Goal: Task Accomplishment & Management: Complete application form

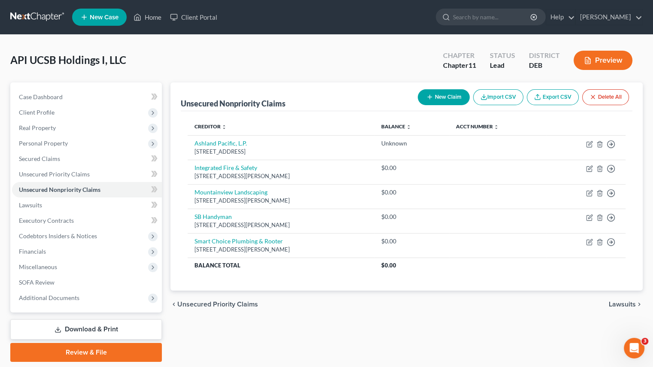
click at [503, 96] on button "Import CSV" at bounding box center [498, 97] width 50 height 16
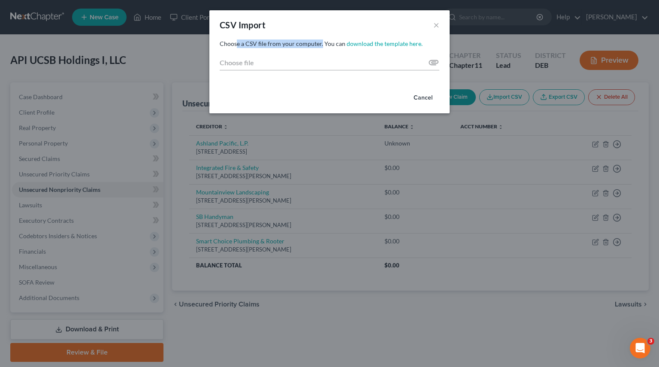
drag, startPoint x: 238, startPoint y: 44, endPoint x: 321, endPoint y: 45, distance: 82.9
click at [321, 45] on span "Choose a CSV file from your computer. You can" at bounding box center [283, 43] width 126 height 7
click at [301, 45] on span "Choose a CSV file from your computer. You can" at bounding box center [283, 43] width 126 height 7
drag, startPoint x: 367, startPoint y: 45, endPoint x: 256, endPoint y: 49, distance: 111.2
click at [367, 45] on link "download the template here." at bounding box center [385, 43] width 76 height 7
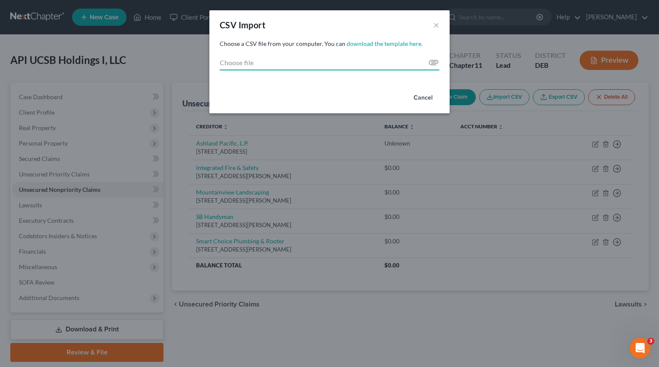
click at [433, 63] on input "Choose file" at bounding box center [330, 62] width 220 height 15
type input "C:\fakepath\Ashland_Creditor_Import_Chapter_11.csv"
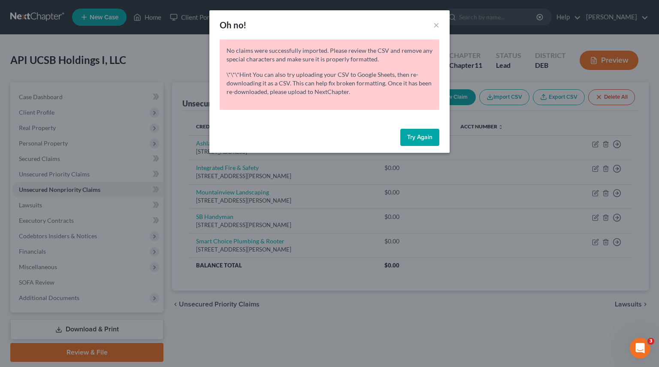
click at [413, 137] on button "Try Again" at bounding box center [420, 137] width 39 height 17
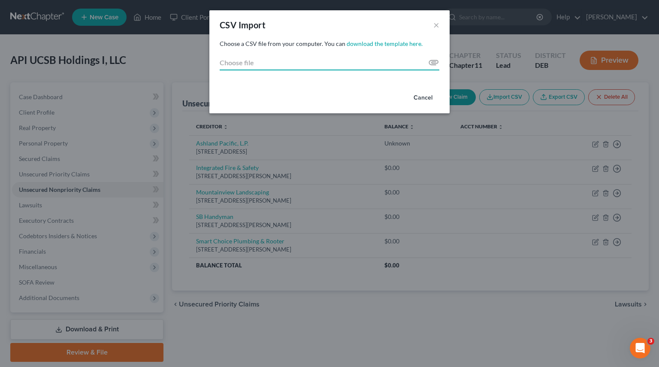
click at [433, 62] on input "Choose file" at bounding box center [330, 62] width 220 height 15
type input "C:\fakepath\Ashland_Creditor_Import_Chapter_11.csv"
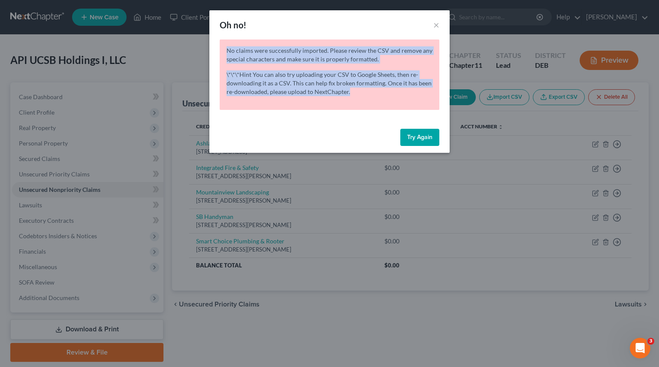
drag, startPoint x: 227, startPoint y: 47, endPoint x: 407, endPoint y: 94, distance: 186.4
click at [407, 94] on div "No claims were successfully imported. Please review the CSV and remove any spec…" at bounding box center [330, 74] width 220 height 70
click at [359, 70] on div "No claims were successfully imported. Please review the CSV and remove any spec…" at bounding box center [330, 74] width 220 height 70
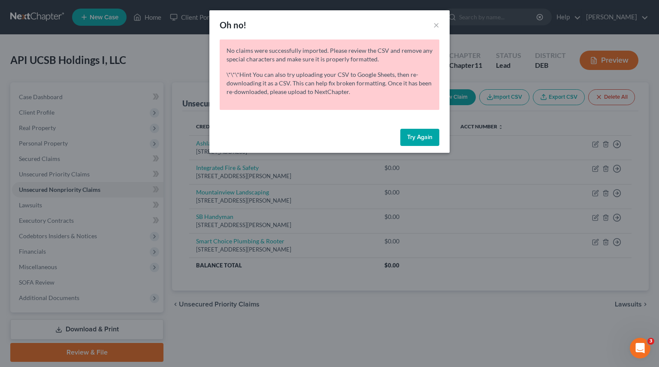
click at [282, 82] on p "\*\*\*Hint You can also try uploading your CSV to Google Sheets, then re-downlo…" at bounding box center [330, 83] width 206 height 26
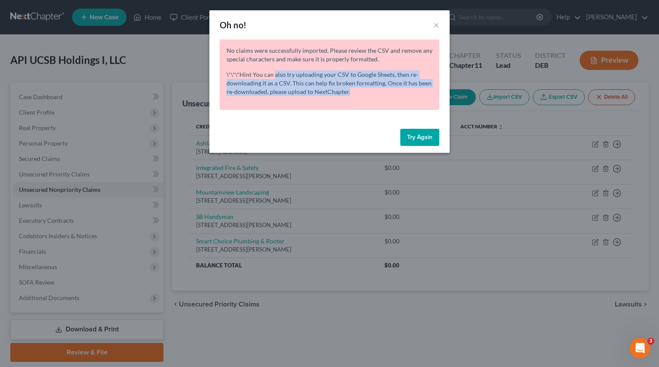
drag, startPoint x: 307, startPoint y: 79, endPoint x: 390, endPoint y: 96, distance: 84.1
click at [390, 96] on p "\*\*\*Hint You can also try uploading your CSV to Google Sheets, then re-downlo…" at bounding box center [330, 83] width 206 height 26
click at [349, 85] on p "\*\*\*Hint You can also try uploading your CSV to Google Sheets, then re-downlo…" at bounding box center [330, 83] width 206 height 26
drag, startPoint x: 243, startPoint y: 76, endPoint x: 373, endPoint y: 95, distance: 131.9
click at [373, 95] on p "\*\*\*Hint You can also try uploading your CSV to Google Sheets, then re-downlo…" at bounding box center [330, 83] width 206 height 26
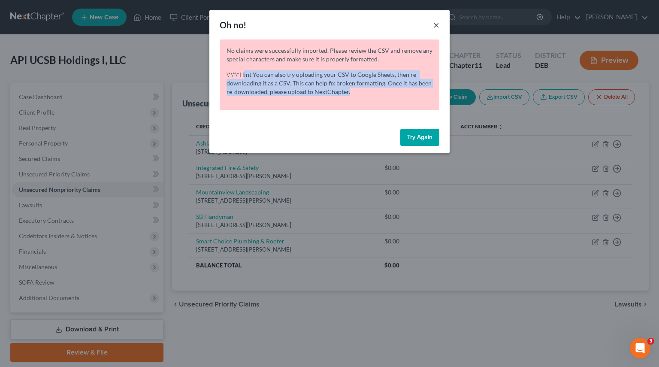
click at [436, 27] on button "×" at bounding box center [437, 25] width 6 height 10
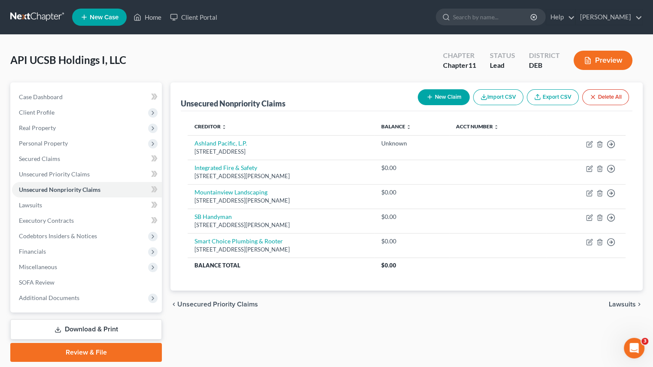
click at [512, 97] on button "Import CSV" at bounding box center [498, 97] width 50 height 16
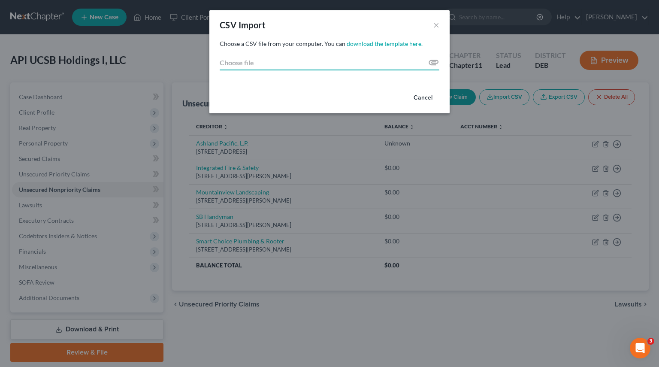
click at [246, 62] on input "Choose file" at bounding box center [330, 62] width 220 height 15
type input "C:\fakepath\Ashland_Creditor_Import_Chapter_11.csv"
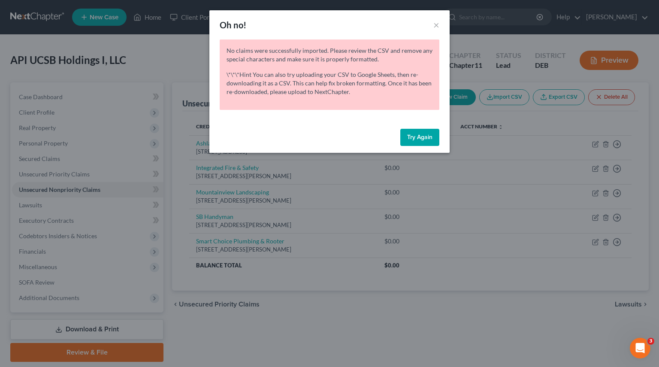
click at [422, 142] on button "Try Again" at bounding box center [420, 137] width 39 height 17
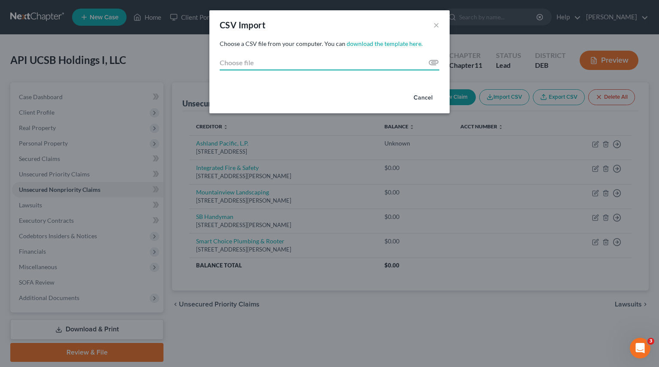
click at [244, 61] on input "Choose file" at bounding box center [330, 62] width 220 height 15
type input "C:\fakepath\Ashland_Creditor_Import_Chapter_11.csv"
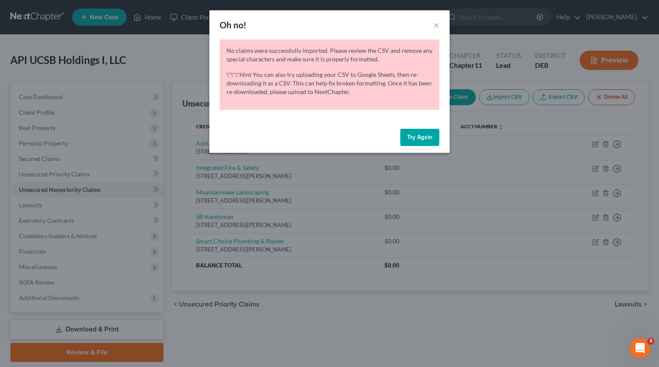
click at [418, 134] on button "Try Again" at bounding box center [420, 137] width 39 height 17
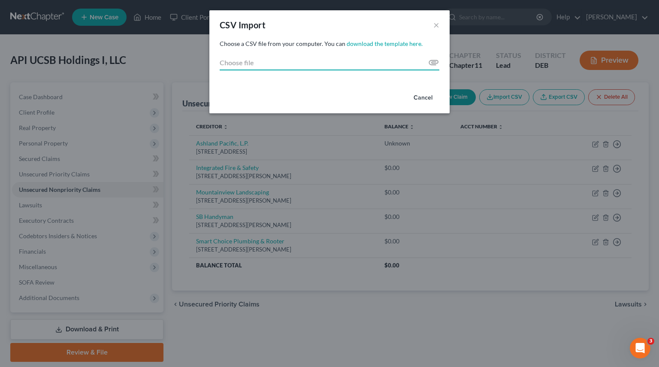
click at [235, 58] on input "Choose file" at bounding box center [330, 62] width 220 height 15
type input "C:\fakepath\Untitled spreadsheet - Sheet1.csv"
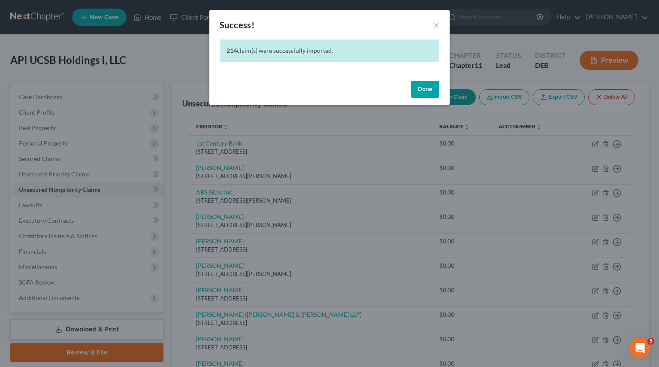
click at [422, 92] on button "Done" at bounding box center [425, 89] width 28 height 17
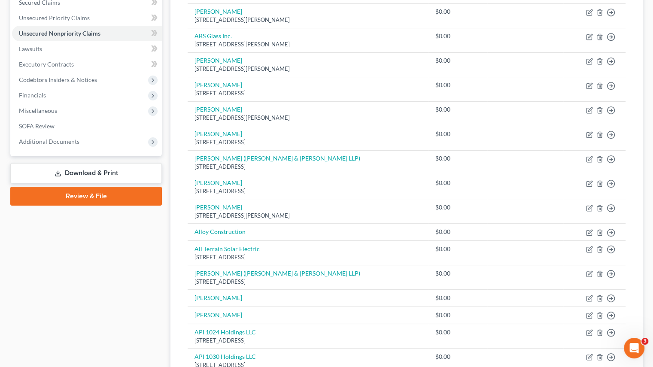
scroll to position [172, 0]
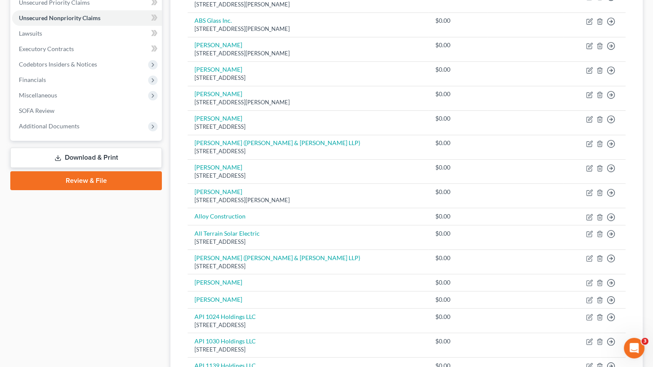
click at [69, 159] on link "Download & Print" at bounding box center [86, 158] width 152 height 20
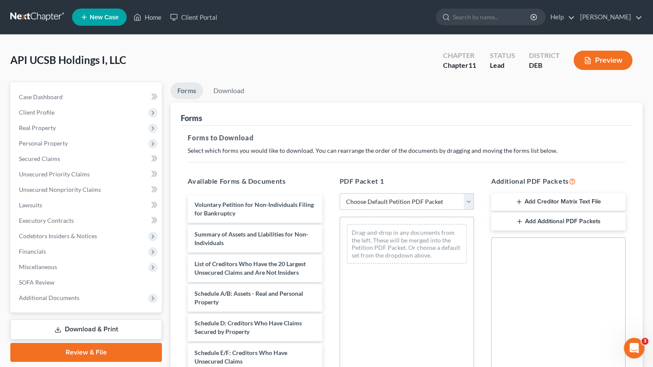
click at [463, 199] on select "Choose Default Petition PDF Packet Complete Bankruptcy Petition (all forms and …" at bounding box center [407, 201] width 134 height 17
select select "4"
click at [340, 193] on select "Choose Default Petition PDF Packet Complete Bankruptcy Petition (all forms and …" at bounding box center [407, 201] width 134 height 17
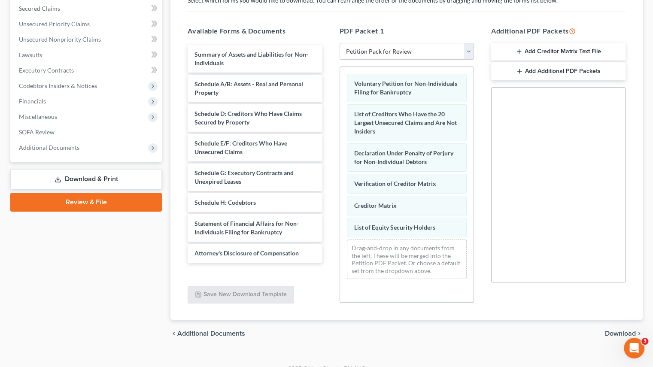
scroll to position [162, 0]
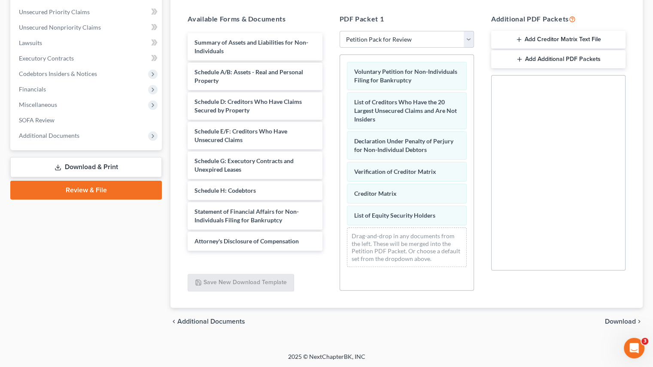
click at [614, 323] on span "Download" at bounding box center [620, 321] width 31 height 7
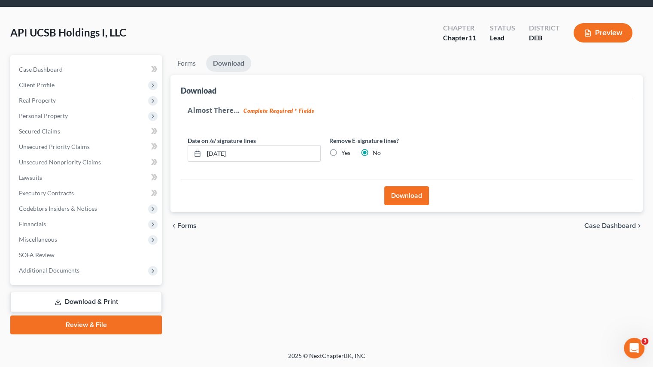
scroll to position [27, 0]
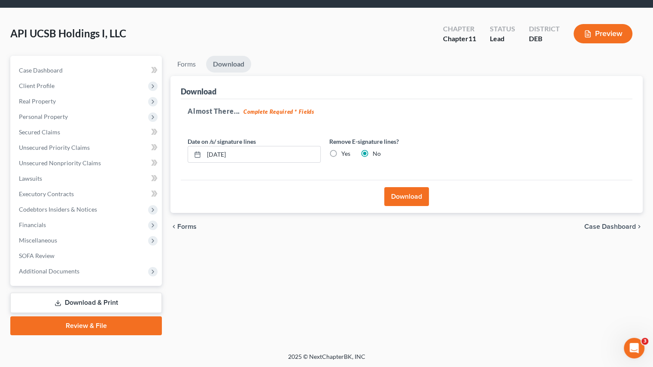
click at [398, 199] on button "Download" at bounding box center [406, 196] width 45 height 19
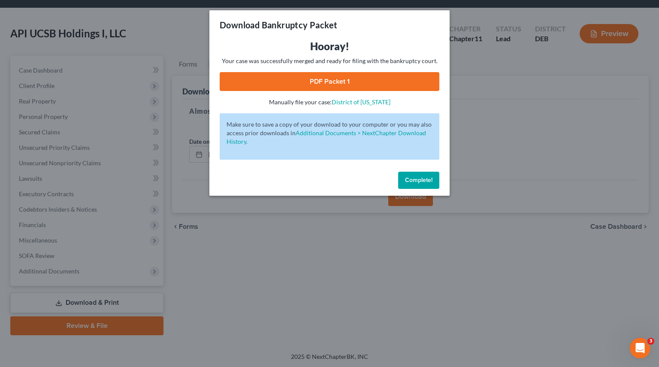
drag, startPoint x: 337, startPoint y: 81, endPoint x: 309, endPoint y: 247, distance: 169.0
click at [337, 81] on link "PDF Packet 1" at bounding box center [330, 81] width 220 height 19
drag, startPoint x: 427, startPoint y: 187, endPoint x: 109, endPoint y: 24, distance: 356.9
click at [427, 187] on button "Complete!" at bounding box center [418, 180] width 41 height 17
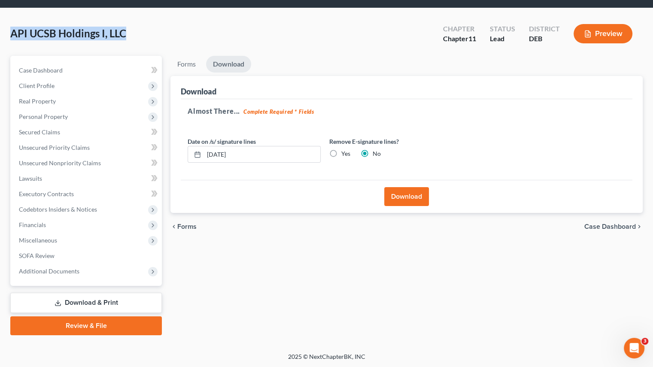
drag, startPoint x: 23, startPoint y: 33, endPoint x: 126, endPoint y: 37, distance: 103.6
click at [126, 37] on div "API UCSB Holdings I, LLC Upgraded Chapter Chapter 11 Status Lead District DEB P…" at bounding box center [326, 36] width 632 height 37
copy span "API UCSB Holdings I, LLC"
click at [258, 236] on div "chevron_left Forms Case Dashboard chevron_right" at bounding box center [406, 226] width 472 height 27
click at [48, 168] on link "Unsecured Nonpriority Claims" at bounding box center [87, 162] width 150 height 15
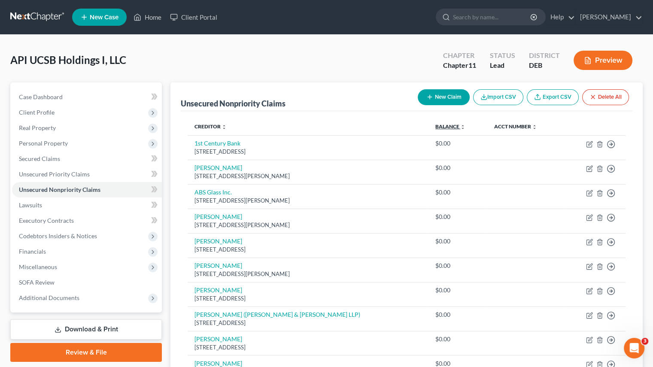
click at [437, 126] on link "Balance expand_more expand_less unfold_more" at bounding box center [450, 126] width 30 height 6
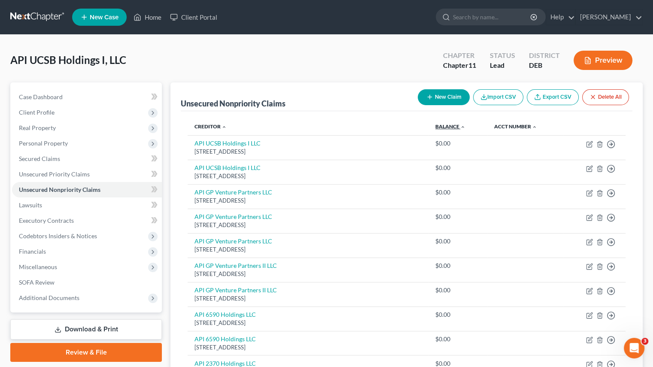
click at [437, 126] on link "Balance expand_more expand_less unfold_more" at bounding box center [450, 126] width 30 height 6
click at [590, 146] on icon "button" at bounding box center [588, 144] width 5 height 5
select select "4"
select select "2"
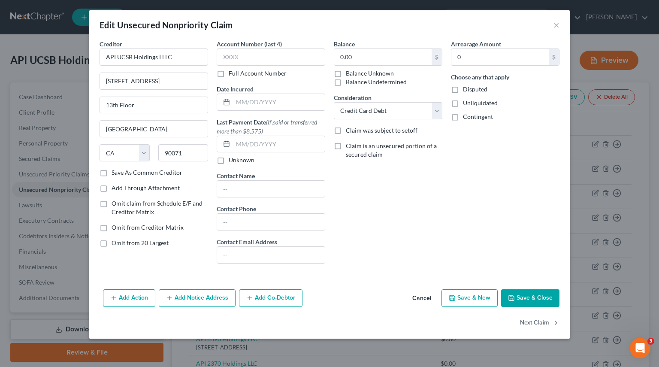
click at [346, 74] on label "Balance Unknown" at bounding box center [370, 73] width 48 height 9
click at [349, 74] on input "Balance Unknown" at bounding box center [352, 72] width 6 height 6
checkbox input "true"
click at [346, 81] on label "Balance Undetermined" at bounding box center [376, 82] width 61 height 9
click at [349, 81] on input "Balance Undetermined" at bounding box center [352, 81] width 6 height 6
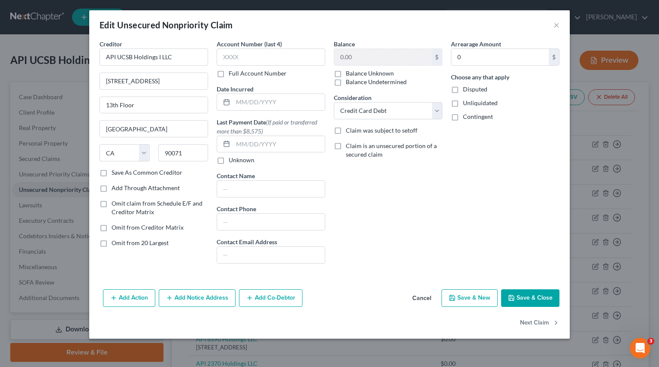
checkbox input "true"
checkbox input "false"
click at [558, 27] on button "×" at bounding box center [557, 25] width 6 height 10
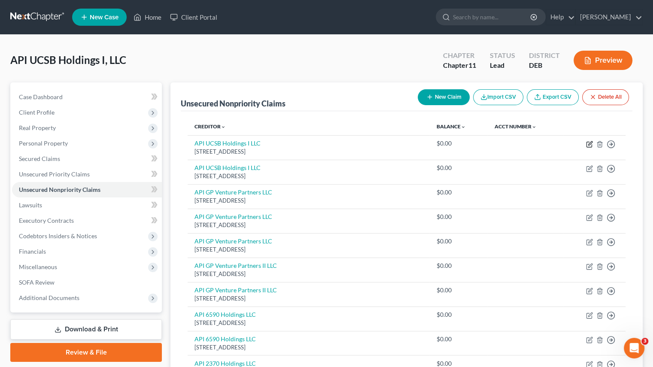
click at [589, 146] on icon "button" at bounding box center [589, 144] width 7 height 7
select select "4"
select select "2"
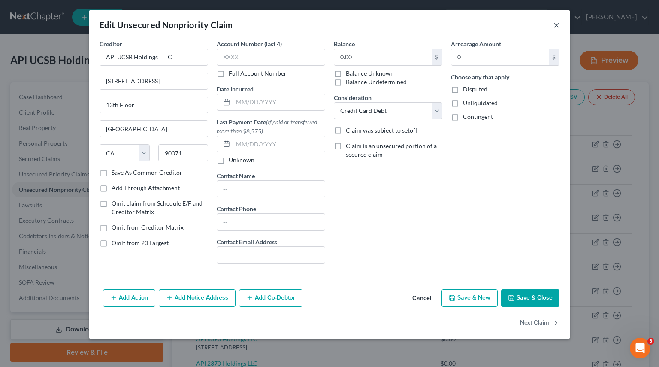
click at [557, 23] on button "×" at bounding box center [557, 25] width 6 height 10
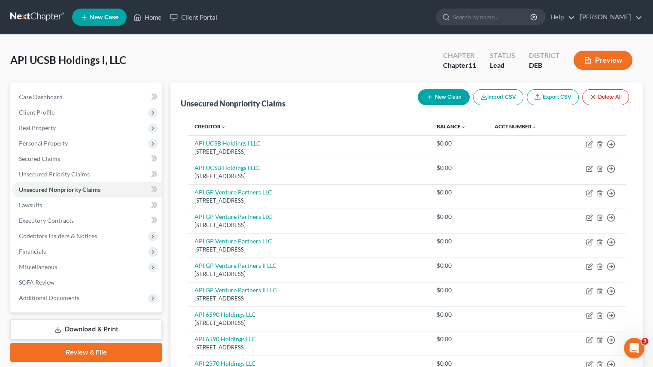
click at [605, 99] on button "Delete All" at bounding box center [605, 97] width 47 height 16
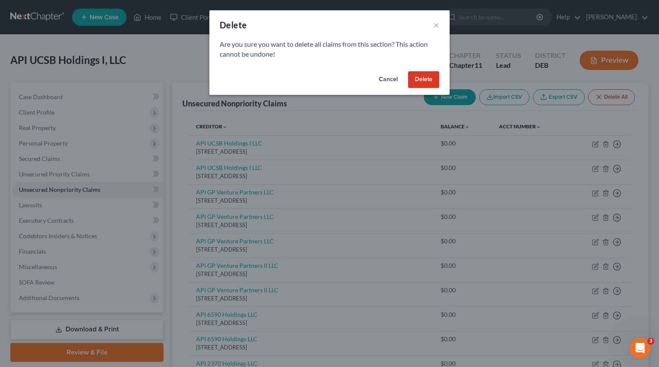
click at [428, 80] on button "Delete" at bounding box center [423, 79] width 31 height 17
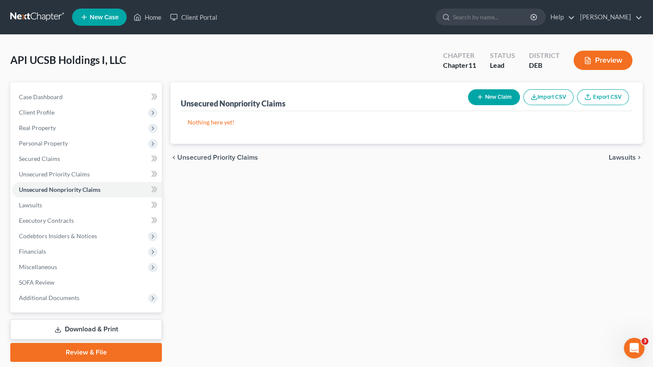
click at [532, 99] on icon "button" at bounding box center [534, 99] width 5 height 2
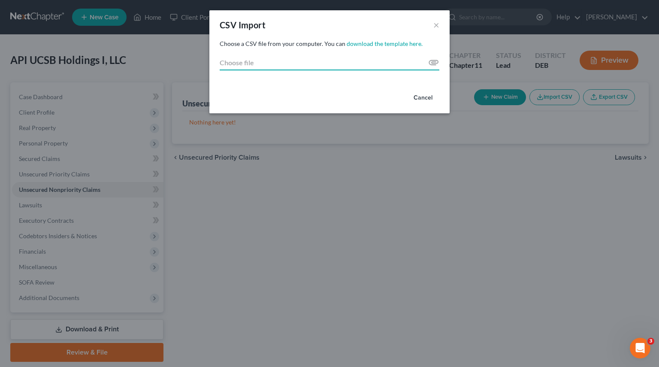
click at [248, 61] on input "Choose file" at bounding box center [330, 62] width 220 height 15
type input "C:\fakepath\V2_Ashland_Creditor_Import_Chapter_11.csv"
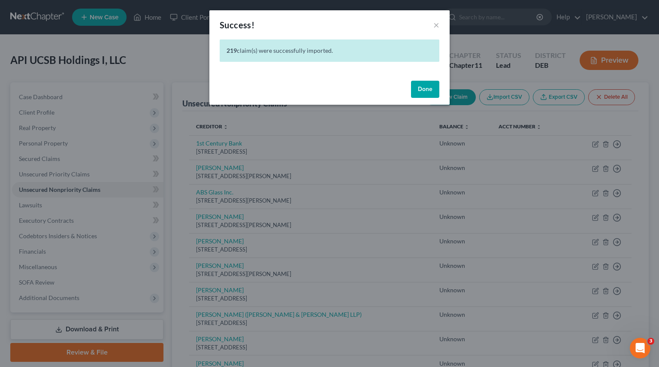
click at [425, 89] on button "Done" at bounding box center [425, 89] width 28 height 17
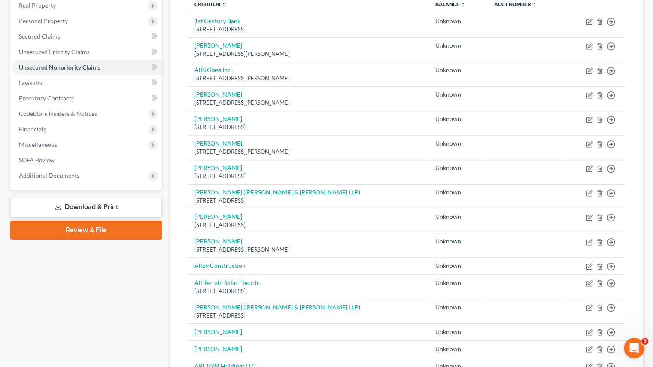
scroll to position [129, 0]
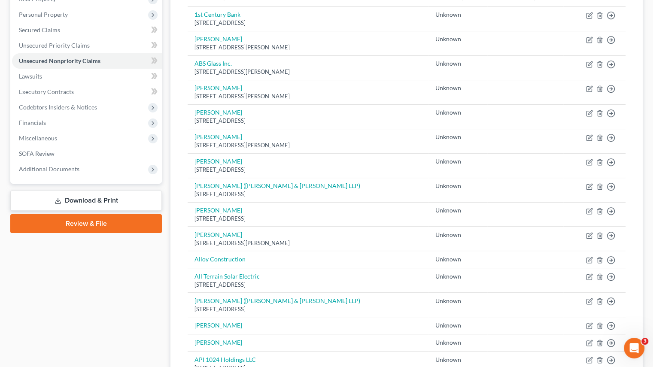
drag, startPoint x: 101, startPoint y: 200, endPoint x: 437, endPoint y: 206, distance: 336.6
click at [101, 200] on link "Download & Print" at bounding box center [86, 201] width 152 height 20
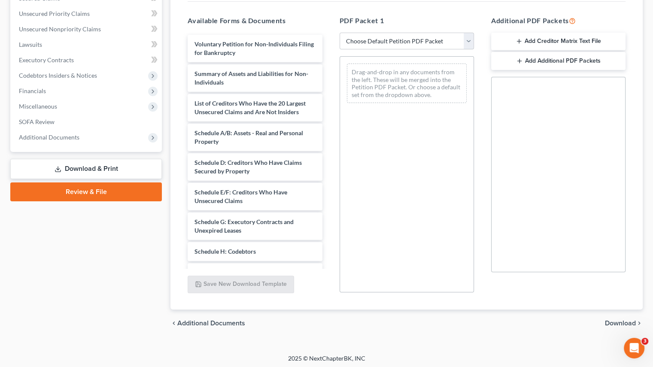
scroll to position [162, 0]
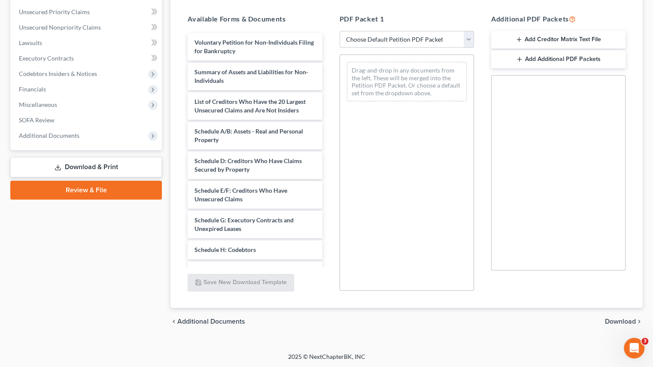
click at [465, 42] on select "Choose Default Petition PDF Packet Complete Bankruptcy Petition (all forms and …" at bounding box center [407, 39] width 134 height 17
select select "4"
click at [340, 31] on select "Choose Default Petition PDF Packet Complete Bankruptcy Petition (all forms and …" at bounding box center [407, 39] width 134 height 17
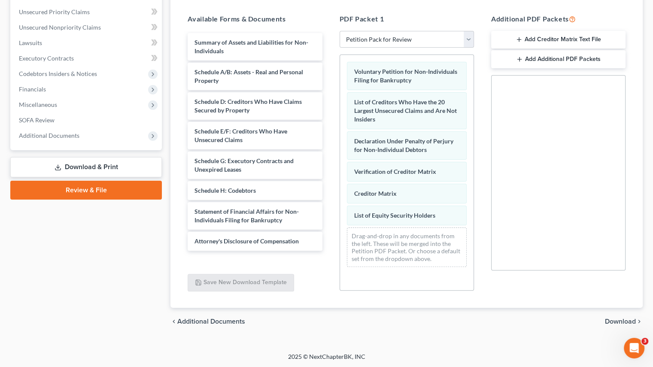
click at [622, 319] on span "Download" at bounding box center [620, 321] width 31 height 7
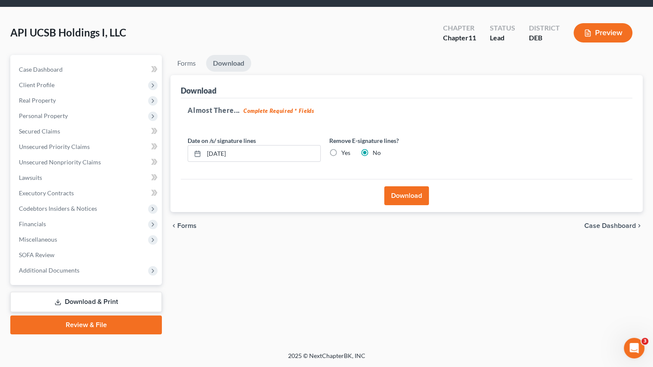
scroll to position [27, 0]
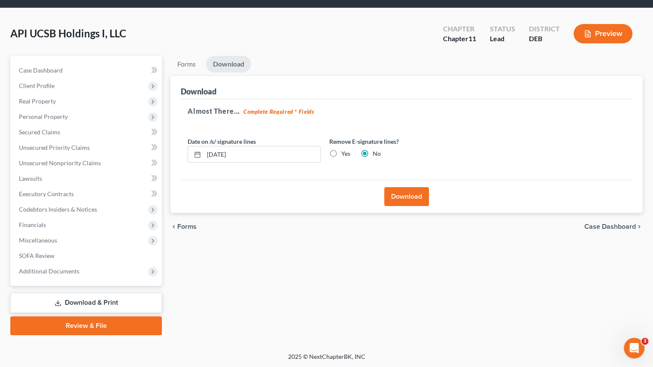
click at [411, 195] on button "Download" at bounding box center [406, 196] width 45 height 19
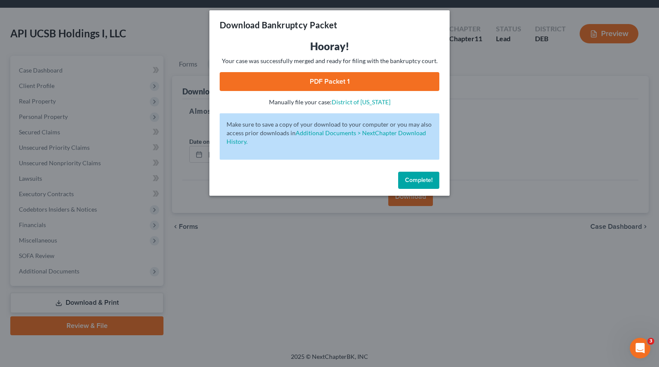
click at [317, 80] on link "PDF Packet 1" at bounding box center [330, 81] width 220 height 19
click at [410, 181] on span "Complete!" at bounding box center [418, 179] width 27 height 7
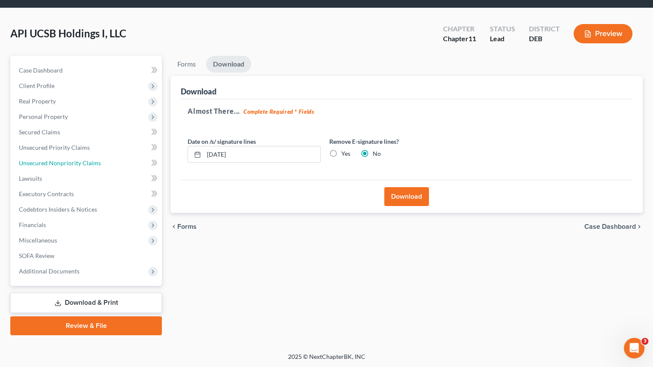
click at [46, 162] on span "Unsecured Nonpriority Claims" at bounding box center [60, 162] width 82 height 7
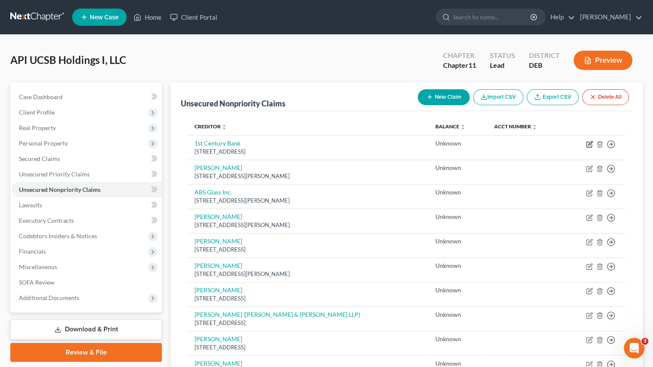
click at [587, 145] on icon "button" at bounding box center [589, 144] width 7 height 7
select select "4"
select select "2"
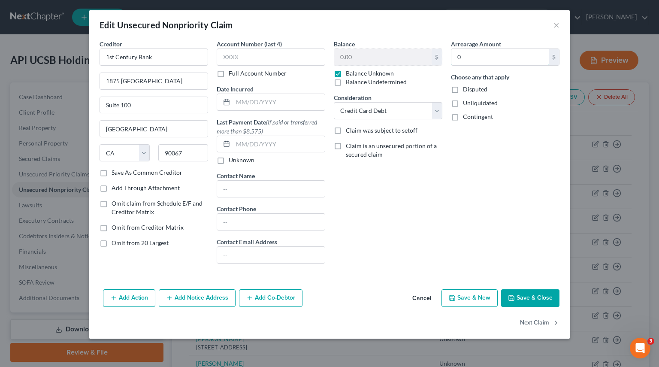
click at [469, 62] on input "0" at bounding box center [500, 57] width 97 height 16
click at [474, 187] on div "Arrearage Amount $ Choose any that apply Disputed Unliquidated Contingent" at bounding box center [505, 154] width 117 height 231
click at [560, 23] on div "Edit Unsecured Nonpriority Claim ×" at bounding box center [329, 24] width 481 height 29
click at [560, 26] on div "Edit Unsecured Nonpriority Claim ×" at bounding box center [329, 24] width 481 height 29
click at [556, 29] on button "×" at bounding box center [557, 25] width 6 height 10
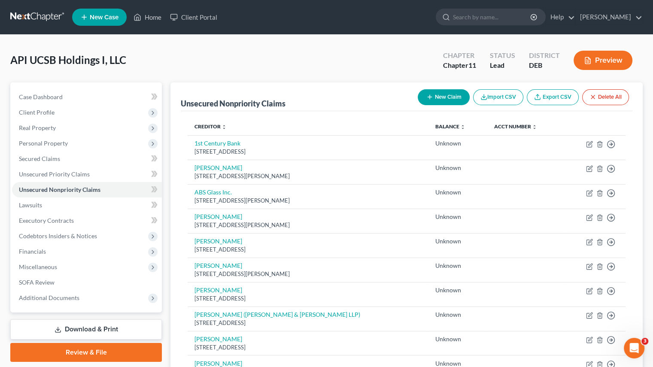
click at [608, 98] on button "Delete All" at bounding box center [605, 97] width 47 height 16
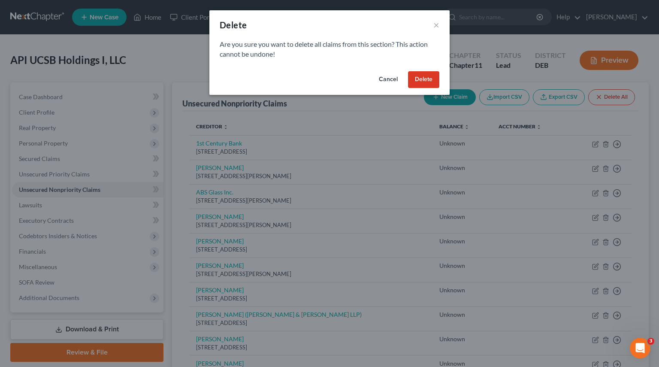
click at [417, 82] on button "Delete" at bounding box center [423, 79] width 31 height 17
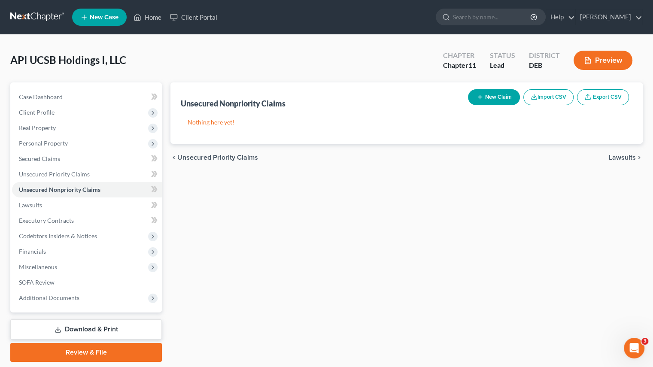
click at [553, 97] on button "Import CSV" at bounding box center [548, 97] width 50 height 16
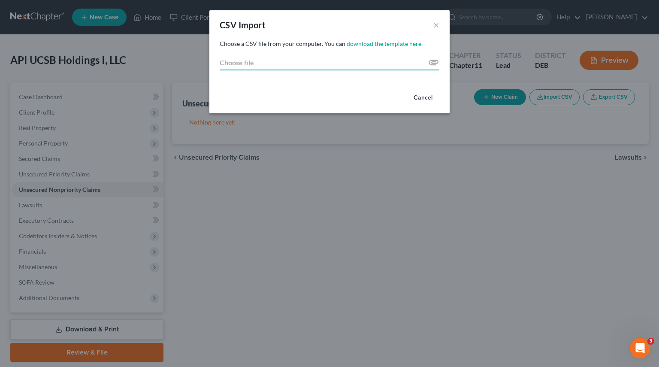
click at [244, 63] on input "Choose file" at bounding box center [330, 62] width 220 height 15
type input "C:\fakepath\V2_Ashland_Creditor_Import_Chapter_11.csv"
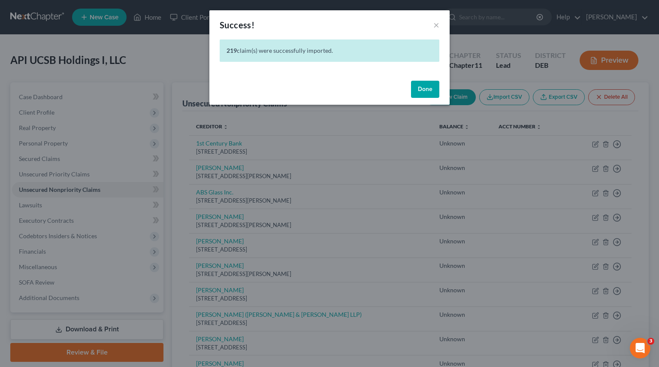
click at [426, 88] on button "Done" at bounding box center [425, 89] width 28 height 17
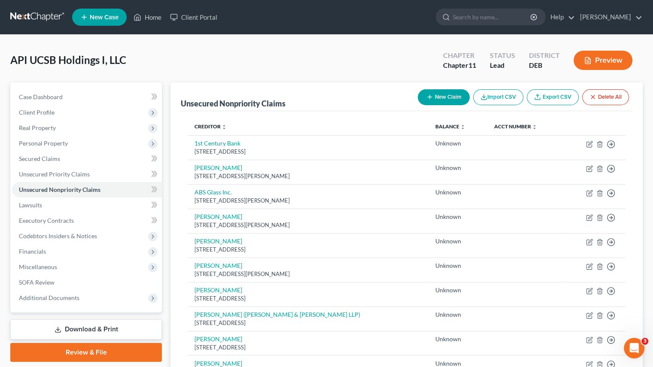
drag, startPoint x: 70, startPoint y: 325, endPoint x: 436, endPoint y: 199, distance: 387.2
click at [70, 325] on link "Download & Print" at bounding box center [86, 329] width 152 height 20
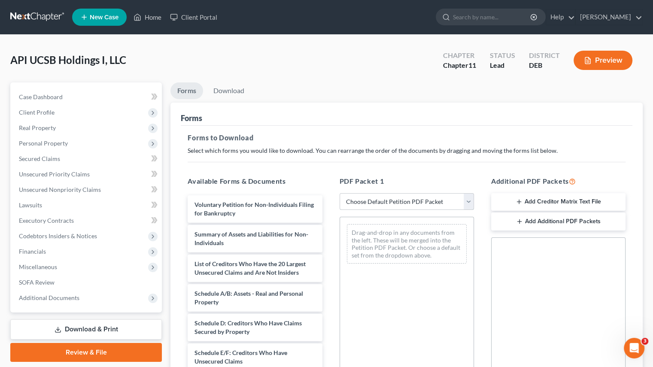
click at [463, 201] on select "Choose Default Petition PDF Packet Complete Bankruptcy Petition (all forms and …" at bounding box center [407, 201] width 134 height 17
select select "4"
click at [340, 193] on select "Choose Default Petition PDF Packet Complete Bankruptcy Petition (all forms and …" at bounding box center [407, 201] width 134 height 17
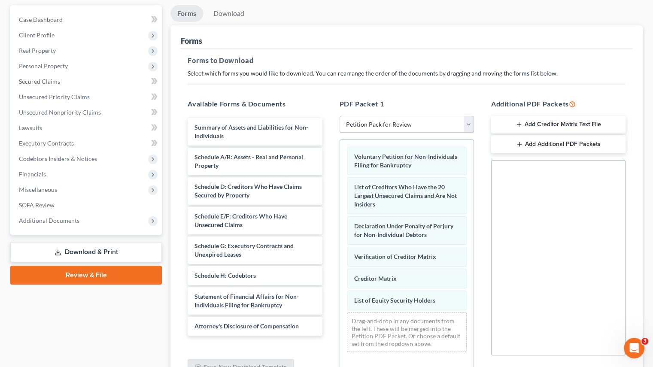
scroll to position [162, 0]
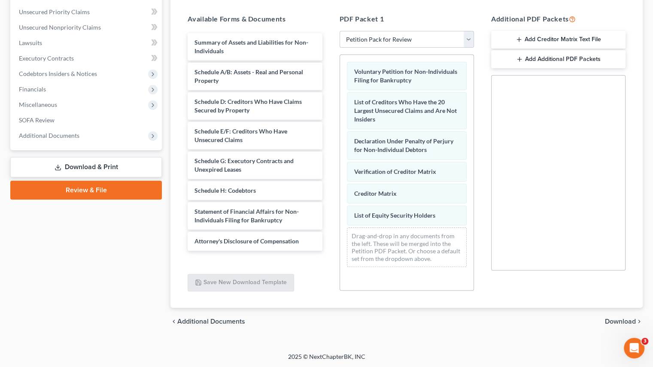
click at [620, 321] on span "Download" at bounding box center [620, 321] width 31 height 7
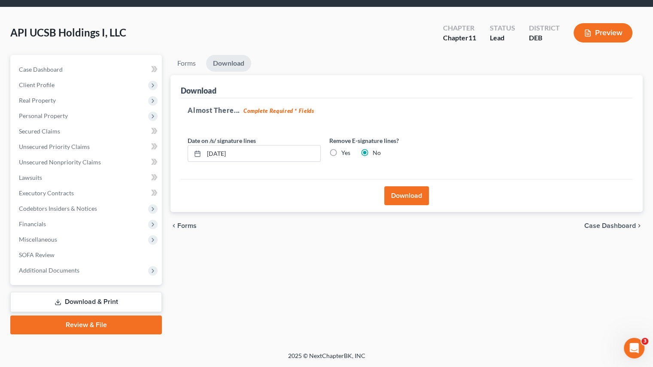
scroll to position [27, 0]
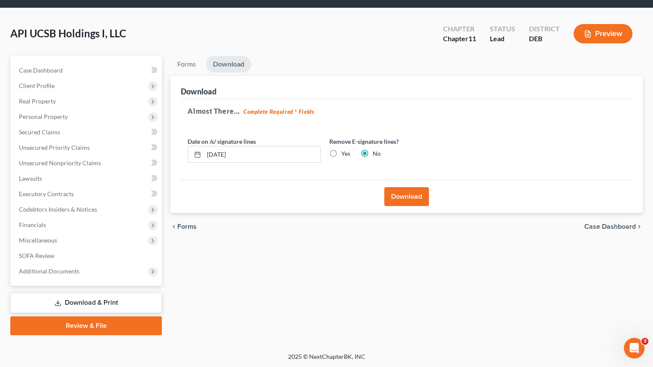
click at [398, 200] on button "Download" at bounding box center [406, 196] width 45 height 19
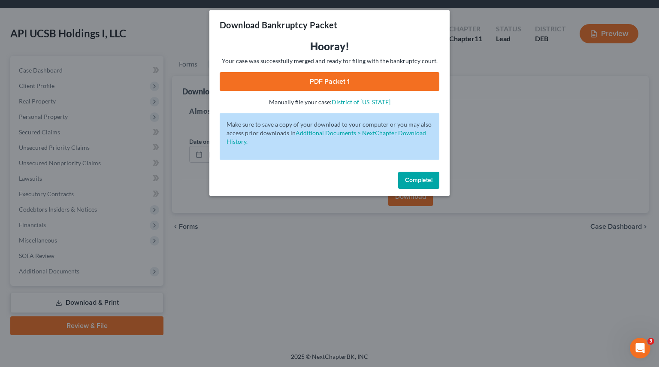
drag, startPoint x: 316, startPoint y: 84, endPoint x: 325, endPoint y: 84, distance: 8.6
click at [316, 84] on link "PDF Packet 1" at bounding box center [330, 81] width 220 height 19
click at [421, 181] on span "Complete!" at bounding box center [418, 179] width 27 height 7
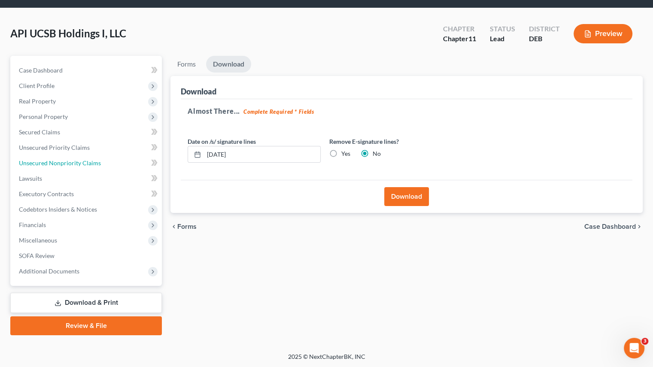
click at [57, 164] on span "Unsecured Nonpriority Claims" at bounding box center [60, 162] width 82 height 7
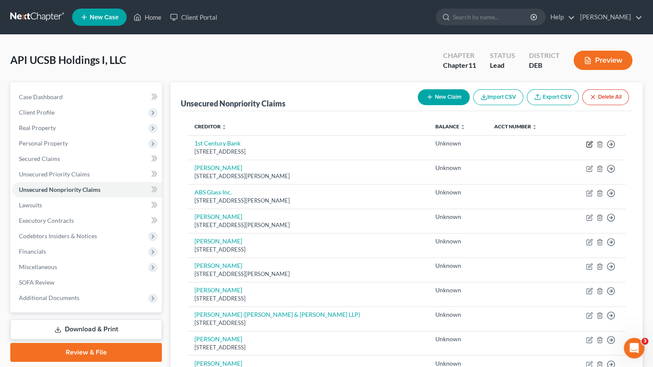
click at [589, 143] on icon "button" at bounding box center [590, 143] width 4 height 4
select select "4"
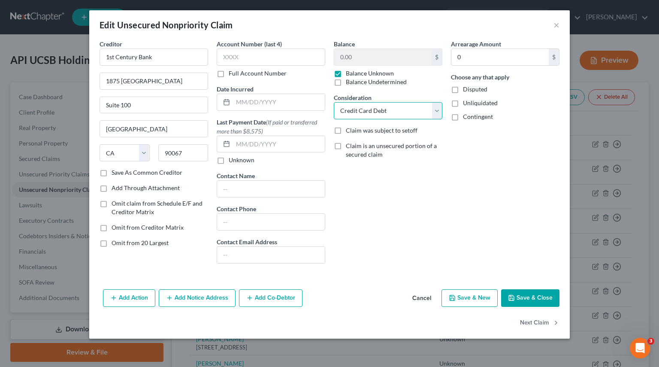
click at [440, 117] on select "Select Cable / Satellite Services Collection Agency Credit Card Debt Debt Couns…" at bounding box center [388, 110] width 109 height 17
drag, startPoint x: 512, startPoint y: 164, endPoint x: 498, endPoint y: 169, distance: 15.3
click at [512, 164] on div "Arrearage Amount 0 $ Choose any that apply Disputed Unliquidated Contingent" at bounding box center [505, 154] width 117 height 231
click at [551, 25] on div "Edit Unsecured Nonpriority Claim ×" at bounding box center [329, 24] width 481 height 29
click at [437, 111] on select "Select Cable / Satellite Services Collection Agency Credit Card Debt Debt Couns…" at bounding box center [388, 110] width 109 height 17
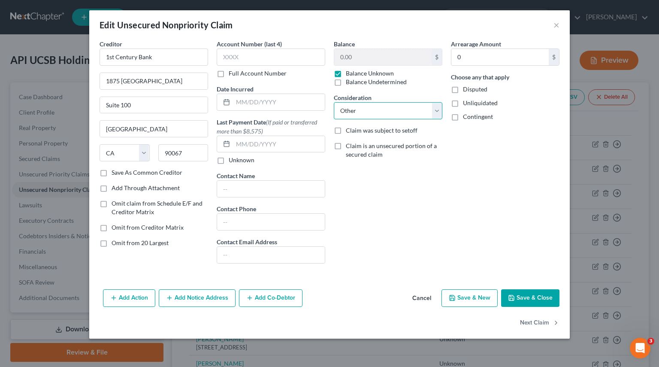
click at [334, 102] on select "Select Cable / Satellite Services Collection Agency Credit Card Debt Debt Couns…" at bounding box center [388, 110] width 109 height 17
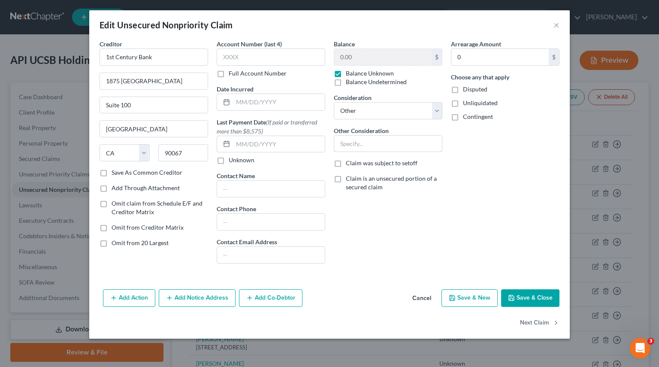
click at [393, 144] on input "text" at bounding box center [388, 144] width 108 height 16
click at [490, 149] on div "Arrearage Amount 0 $ Choose any that apply Disputed Unliquidated Contingent" at bounding box center [505, 154] width 117 height 231
click at [438, 109] on select "Select Cable / Satellite Services Collection Agency Credit Card Debt Debt Couns…" at bounding box center [388, 110] width 109 height 17
select select "14"
click at [334, 102] on select "Select Cable / Satellite Services Collection Agency Credit Card Debt Debt Couns…" at bounding box center [388, 110] width 109 height 17
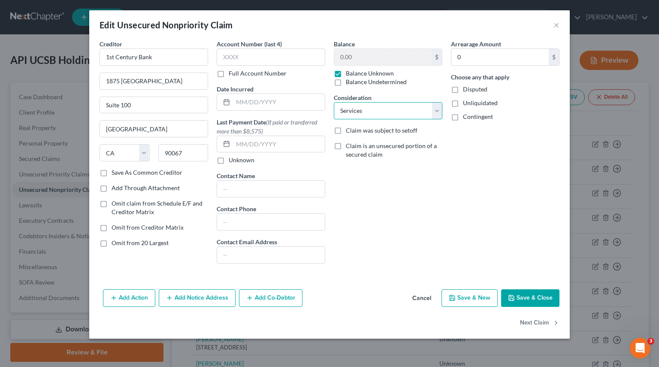
click at [439, 113] on select "Select Cable / Satellite Services Collection Agency Credit Card Debt Debt Couns…" at bounding box center [388, 110] width 109 height 17
click at [458, 213] on div "Arrearage Amount 0 $ Choose any that apply Disputed Unliquidated Contingent" at bounding box center [505, 154] width 117 height 231
click at [557, 29] on button "×" at bounding box center [557, 25] width 6 height 10
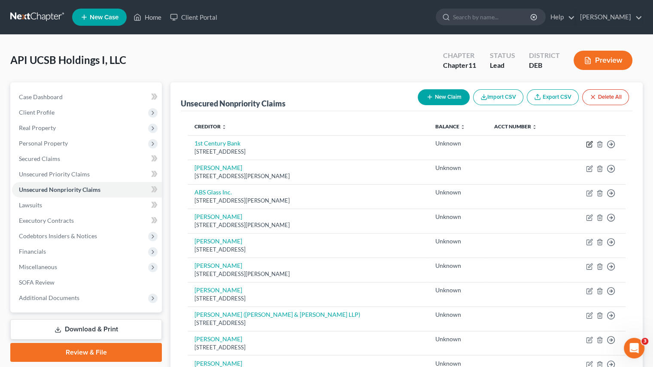
click at [591, 146] on icon "button" at bounding box center [588, 144] width 5 height 5
select select "4"
select select "2"
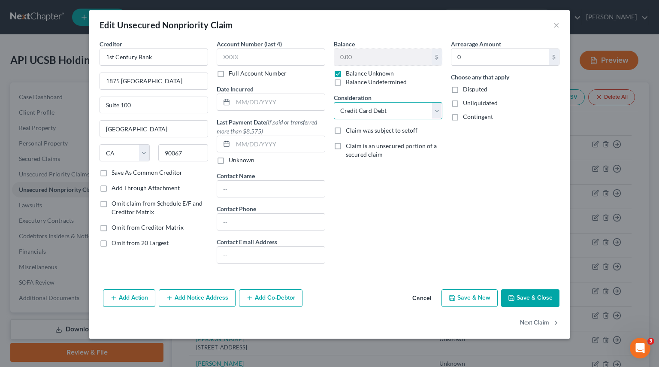
click at [438, 109] on select "Select Cable / Satellite Services Collection Agency Credit Card Debt Debt Couns…" at bounding box center [388, 110] width 109 height 17
drag, startPoint x: 437, startPoint y: 113, endPoint x: 486, endPoint y: 144, distance: 58.0
click at [437, 113] on select "Select Cable / Satellite Services Collection Agency Credit Card Debt Debt Couns…" at bounding box center [388, 110] width 109 height 17
drag, startPoint x: 559, startPoint y: 27, endPoint x: 377, endPoint y: 50, distance: 183.9
click at [559, 27] on button "×" at bounding box center [557, 25] width 6 height 10
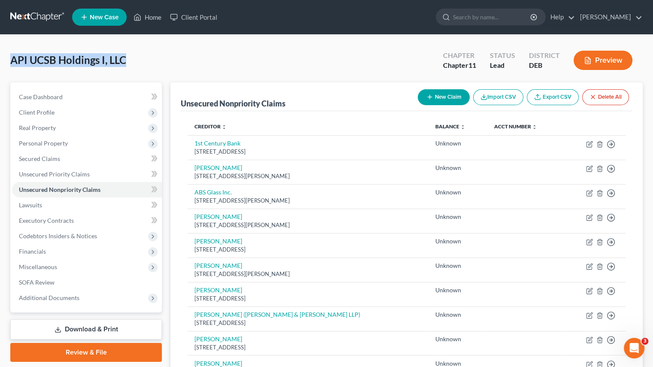
drag, startPoint x: 11, startPoint y: 60, endPoint x: 131, endPoint y: 63, distance: 119.4
click at [131, 63] on div "API UCSB Holdings I, LLC Upgraded Chapter Chapter 11 Status Lead District DEB P…" at bounding box center [326, 63] width 632 height 37
copy span "API UCSB Holdings I, LLC"
click at [588, 144] on icon "button" at bounding box center [589, 144] width 7 height 7
select select "4"
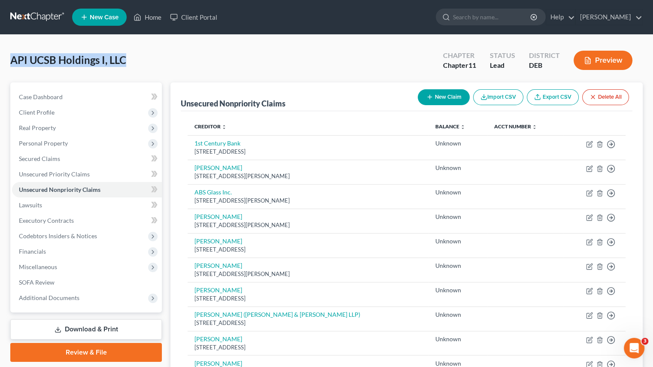
select select "2"
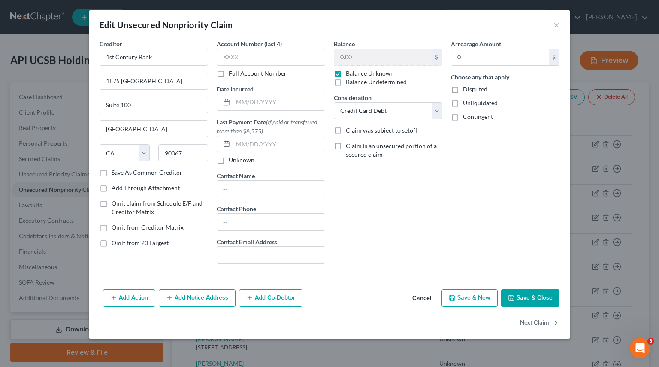
click at [456, 180] on div "Arrearage Amount 0 $ Choose any that apply Disputed Unliquidated Contingent" at bounding box center [505, 154] width 117 height 231
drag, startPoint x: 495, startPoint y: 60, endPoint x: 510, endPoint y: 60, distance: 14.6
click at [495, 60] on input "0" at bounding box center [500, 57] width 97 height 16
drag, startPoint x: 558, startPoint y: 27, endPoint x: 424, endPoint y: 200, distance: 218.5
click at [558, 27] on button "×" at bounding box center [557, 25] width 6 height 10
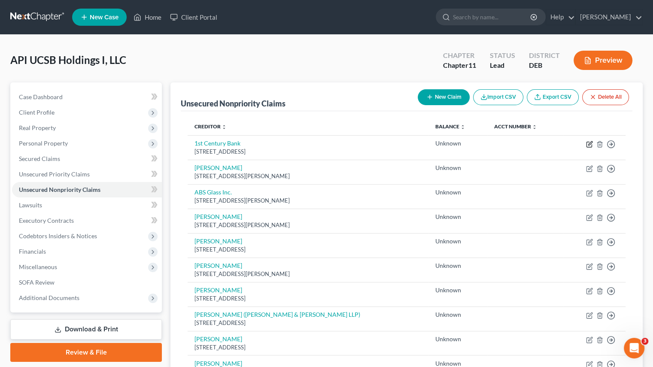
click at [588, 144] on icon "button" at bounding box center [589, 144] width 7 height 7
select select "4"
select select "2"
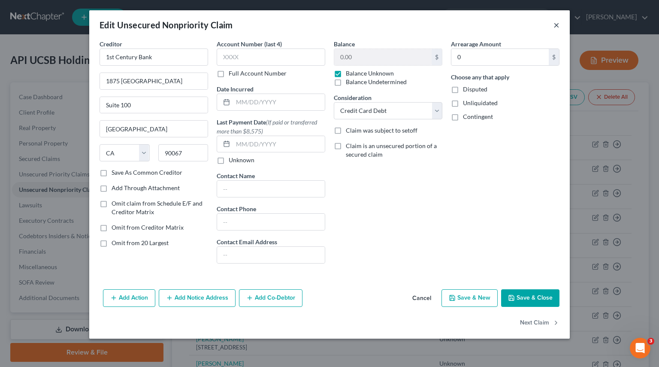
drag, startPoint x: 558, startPoint y: 24, endPoint x: 558, endPoint y: 50, distance: 25.8
click at [558, 24] on button "×" at bounding box center [557, 25] width 6 height 10
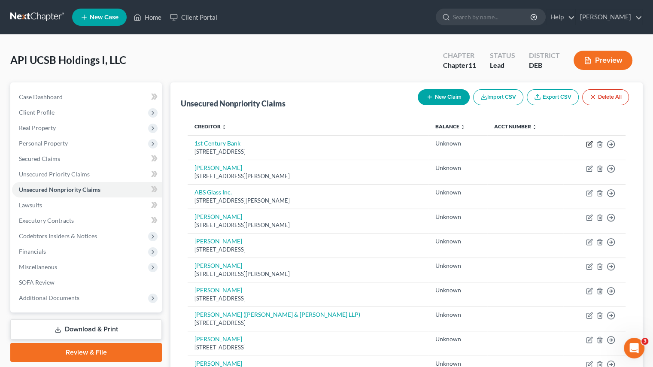
click at [589, 142] on icon "button" at bounding box center [589, 144] width 7 height 7
select select "4"
select select "2"
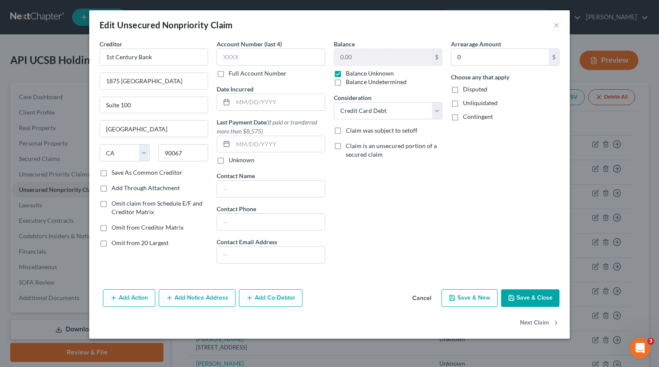
click at [555, 59] on div "$" at bounding box center [554, 57] width 10 height 16
click at [485, 56] on input "0" at bounding box center [500, 57] width 97 height 16
type input "0"
click at [557, 24] on button "×" at bounding box center [557, 25] width 6 height 10
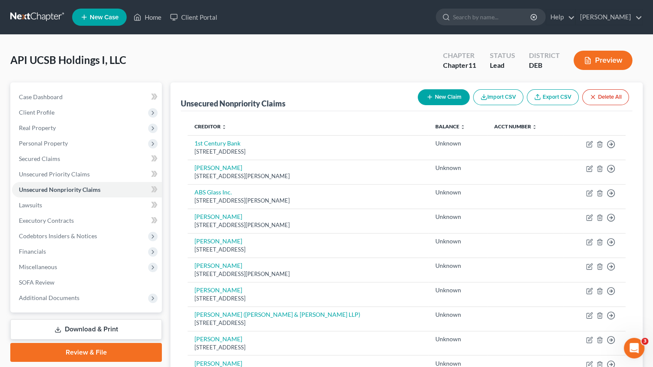
click at [605, 102] on button "Delete All" at bounding box center [605, 97] width 47 height 16
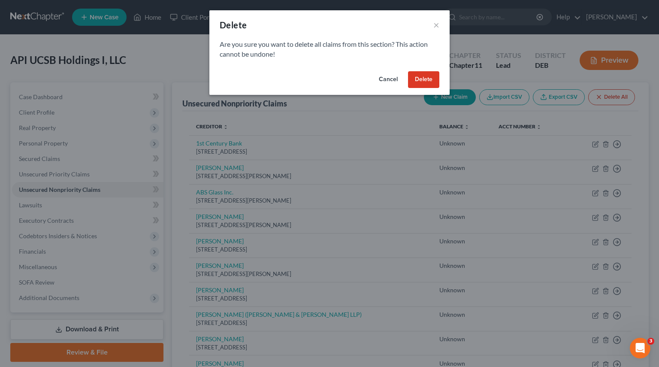
click at [422, 77] on button "Delete" at bounding box center [423, 79] width 31 height 17
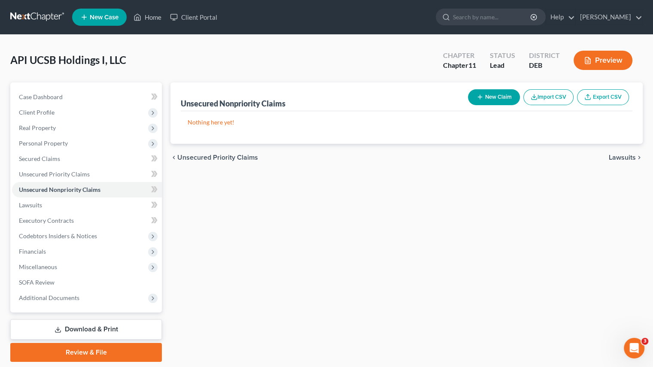
click at [548, 99] on button "Import CSV" at bounding box center [548, 97] width 50 height 16
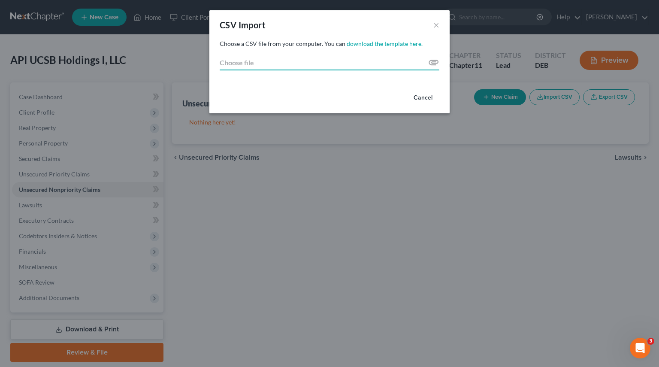
click at [241, 63] on input "Choose file" at bounding box center [330, 62] width 220 height 15
type input "C:\fakepath\V2_Ashland_Creditor_Import_Chapter_11.csv"
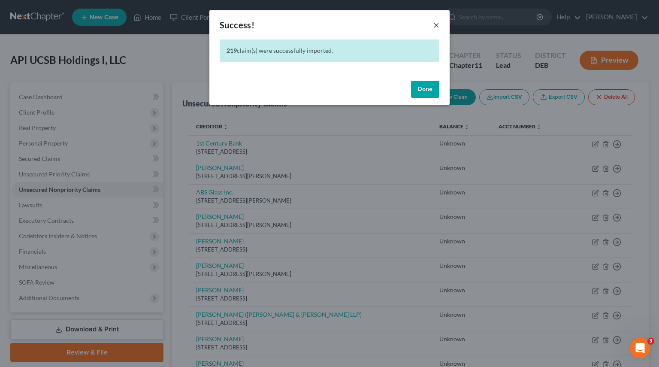
click at [437, 24] on button "×" at bounding box center [437, 25] width 6 height 10
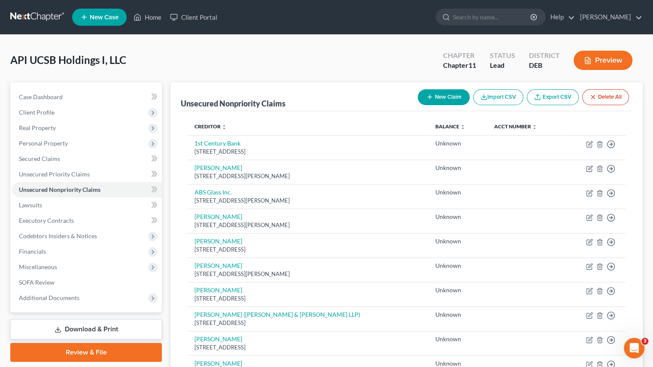
drag, startPoint x: 96, startPoint y: 334, endPoint x: 595, endPoint y: 297, distance: 499.8
click at [96, 334] on link "Download & Print" at bounding box center [86, 329] width 152 height 20
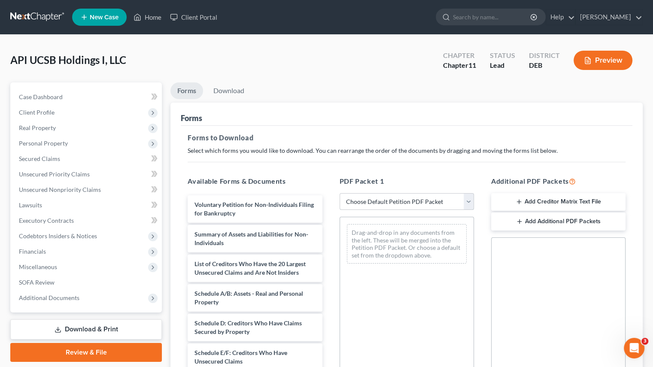
drag, startPoint x: 469, startPoint y: 199, endPoint x: 469, endPoint y: 207, distance: 7.3
click at [469, 199] on select "Choose Default Petition PDF Packet Complete Bankruptcy Petition (all forms and …" at bounding box center [407, 201] width 134 height 17
select select "4"
click at [340, 193] on select "Choose Default Petition PDF Packet Complete Bankruptcy Petition (all forms and …" at bounding box center [407, 201] width 134 height 17
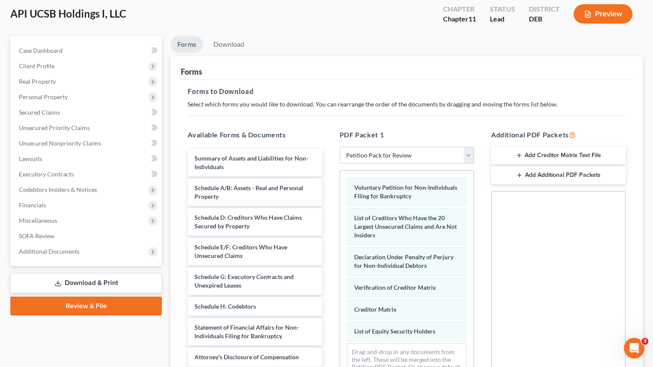
scroll to position [162, 0]
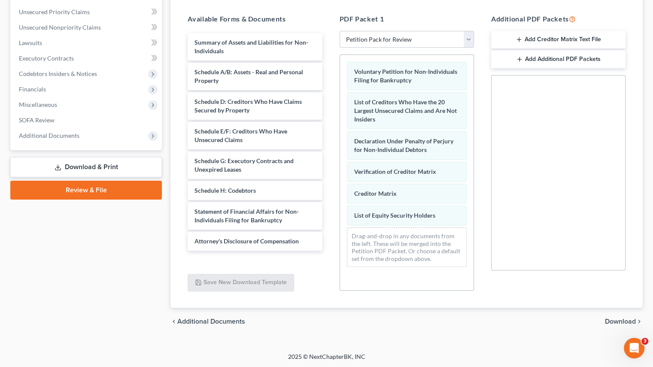
click at [621, 322] on span "Download" at bounding box center [620, 321] width 31 height 7
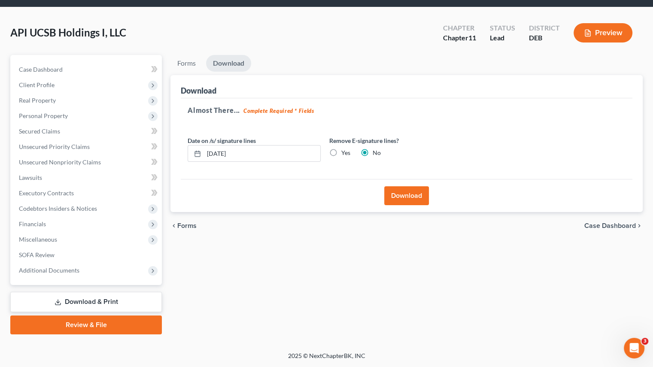
scroll to position [27, 0]
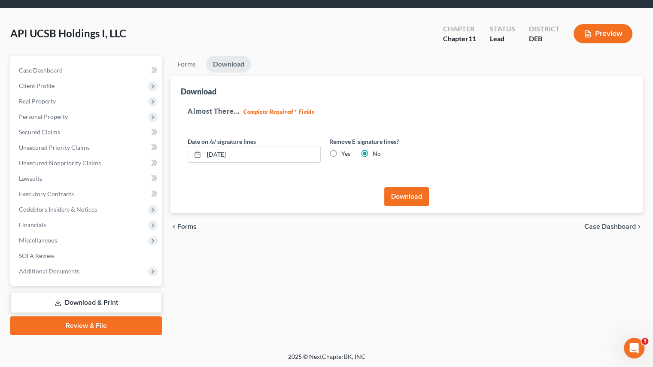
click at [397, 197] on button "Download" at bounding box center [406, 196] width 45 height 19
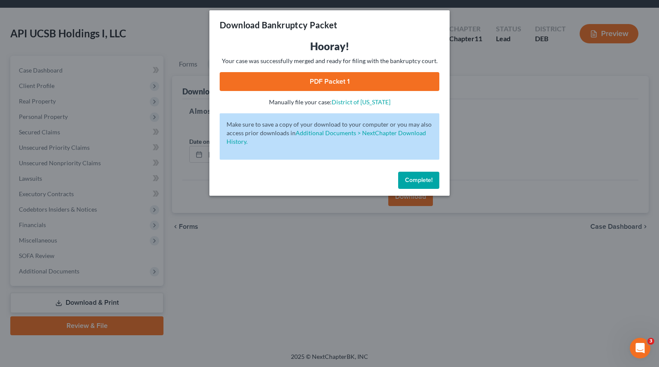
click at [332, 79] on link "PDF Packet 1" at bounding box center [330, 81] width 220 height 19
drag, startPoint x: 420, startPoint y: 179, endPoint x: 115, endPoint y: 65, distance: 325.8
click at [420, 179] on span "Complete!" at bounding box center [418, 179] width 27 height 7
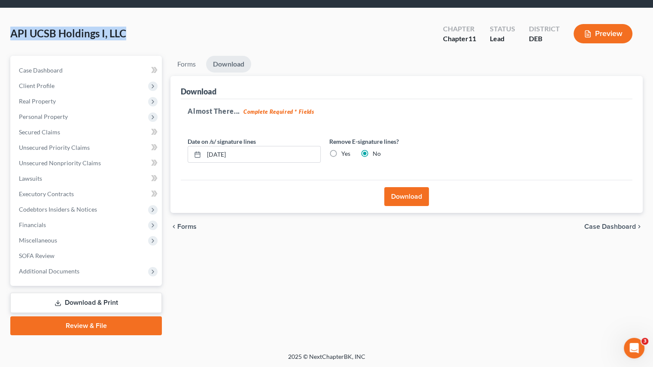
drag, startPoint x: 12, startPoint y: 31, endPoint x: 124, endPoint y: 36, distance: 112.1
click at [124, 36] on span "API UCSB Holdings I, LLC" at bounding box center [68, 33] width 116 height 12
copy span "API UCSB Holdings I, LLC"
click at [242, 267] on div "Forms Download Forms Forms to Download Select which forms you would like to dow…" at bounding box center [406, 195] width 481 height 279
click at [58, 163] on span "Unsecured Nonpriority Claims" at bounding box center [60, 162] width 82 height 7
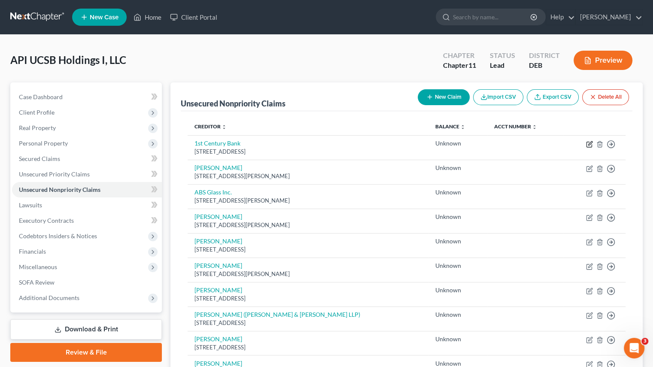
click at [589, 144] on icon "button" at bounding box center [589, 144] width 7 height 7
select select "4"
select select "2"
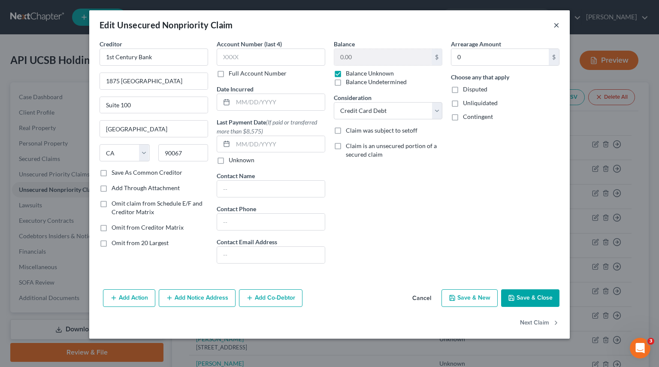
click at [555, 28] on button "×" at bounding box center [557, 25] width 6 height 10
